Goal: Navigation & Orientation: Find specific page/section

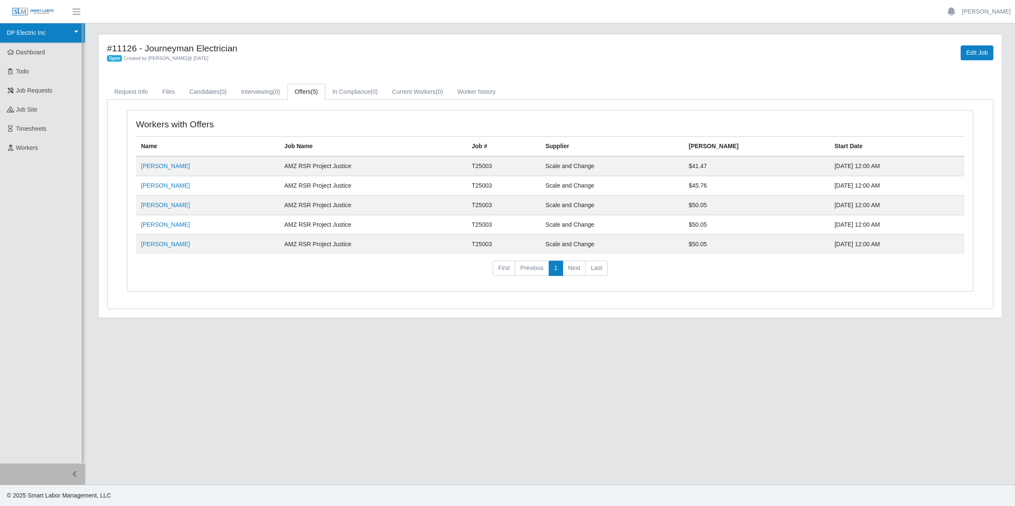
click at [38, 37] on link "DP Electric Inc" at bounding box center [42, 33] width 85 height 20
click at [13, 11] on img at bounding box center [33, 11] width 42 height 9
click at [132, 95] on link "Request Info" at bounding box center [131, 92] width 48 height 17
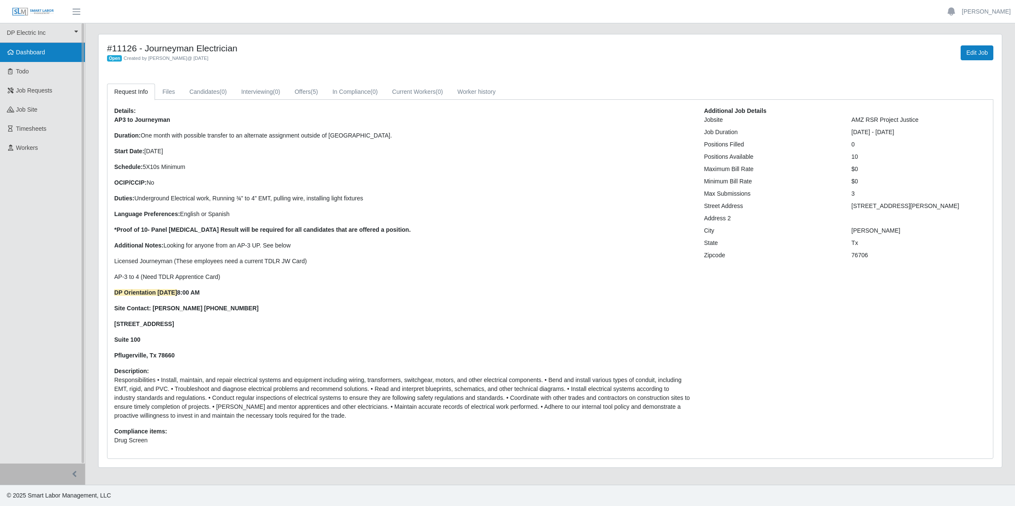
click at [45, 54] on link "Dashboard" at bounding box center [42, 52] width 85 height 19
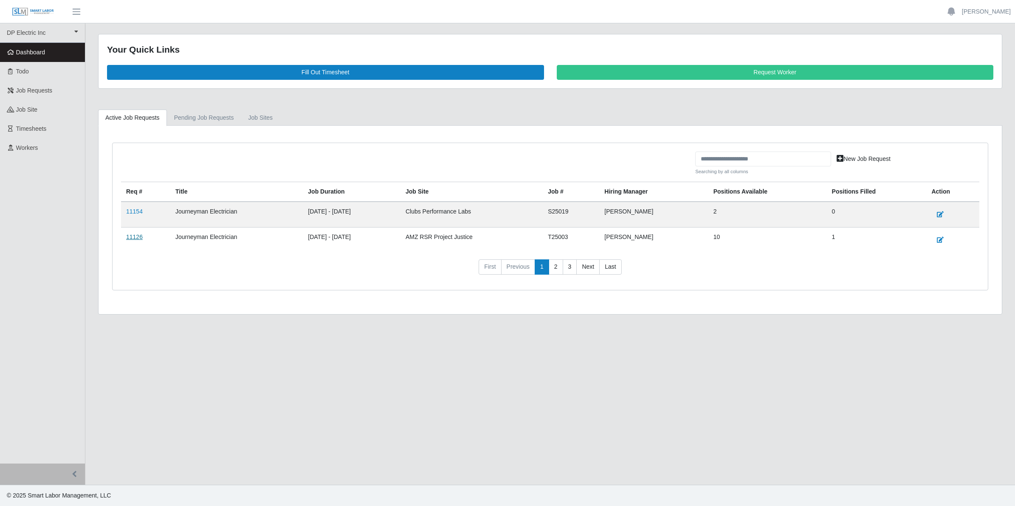
click at [138, 240] on link "11126" at bounding box center [134, 237] width 17 height 7
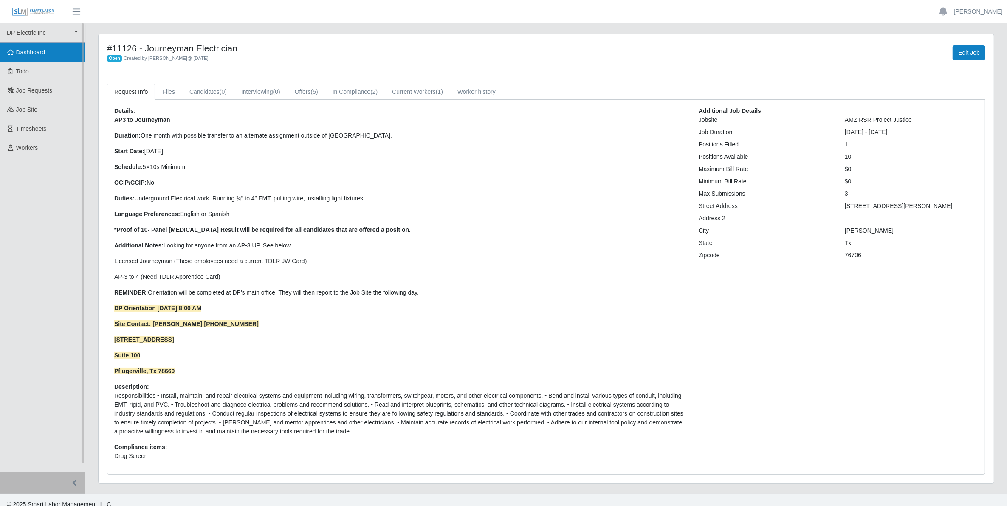
click at [28, 52] on span "Dashboard" at bounding box center [30, 52] width 29 height 7
